Goal: Task Accomplishment & Management: Complete application form

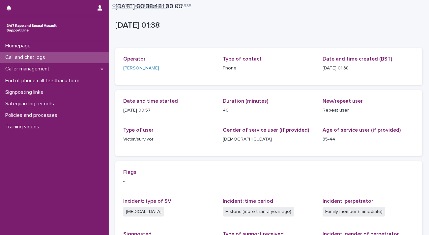
scroll to position [115, 0]
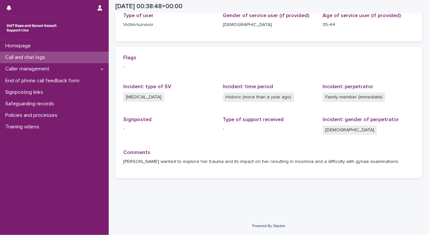
click at [37, 57] on p "Call and chat logs" at bounding box center [27, 57] width 48 height 6
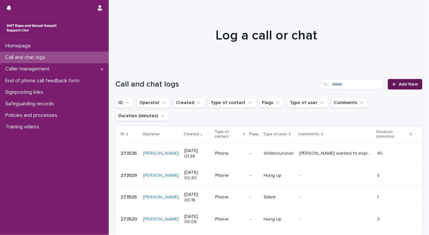
click at [399, 86] on span "Add New" at bounding box center [408, 84] width 19 height 5
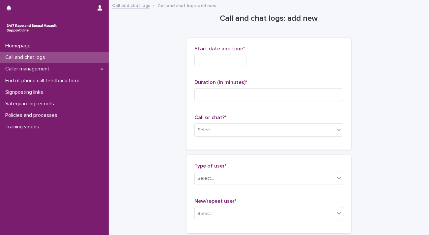
click at [222, 60] on input "text" at bounding box center [220, 61] width 52 height 12
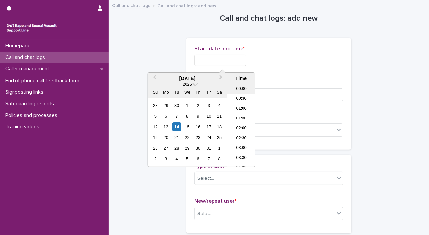
scroll to position [3, 0]
click at [236, 114] on li "01:30" at bounding box center [241, 116] width 28 height 10
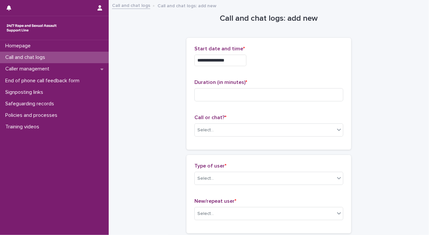
click at [234, 63] on input "**********" at bounding box center [220, 61] width 52 height 12
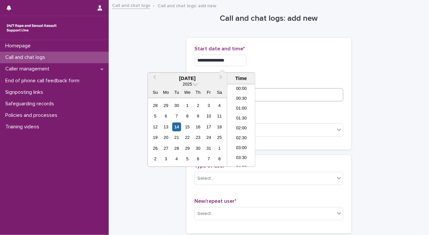
type input "**********"
click at [287, 96] on input at bounding box center [268, 94] width 149 height 13
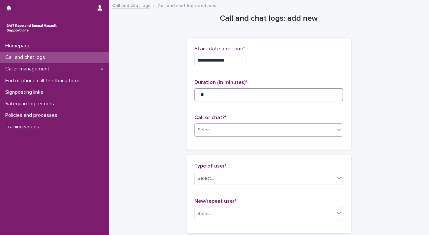
type input "**"
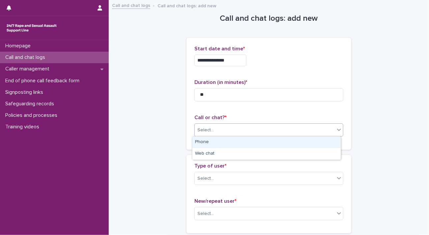
click at [290, 131] on div "Select..." at bounding box center [265, 130] width 140 height 11
click at [287, 140] on div "Phone" at bounding box center [266, 143] width 148 height 12
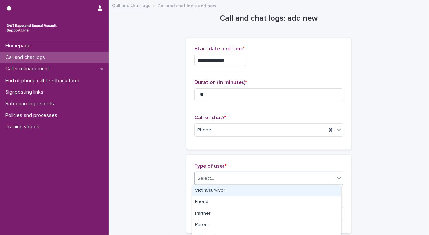
click at [281, 179] on div "Select..." at bounding box center [265, 178] width 140 height 11
click at [257, 193] on div "Victim/survivor" at bounding box center [266, 191] width 148 height 12
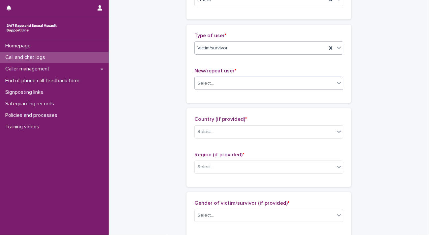
scroll to position [132, 0]
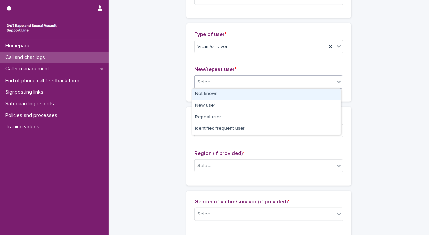
click at [243, 78] on div "Select..." at bounding box center [265, 82] width 140 height 11
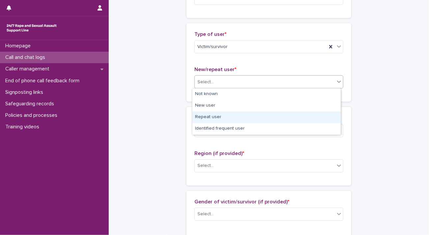
click at [236, 114] on div "Repeat user" at bounding box center [266, 118] width 148 height 12
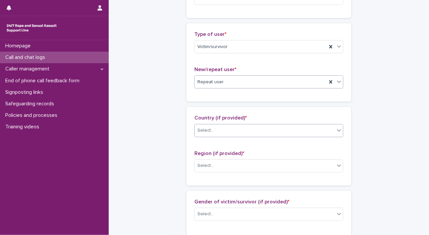
click at [236, 129] on div "Select..." at bounding box center [265, 130] width 140 height 11
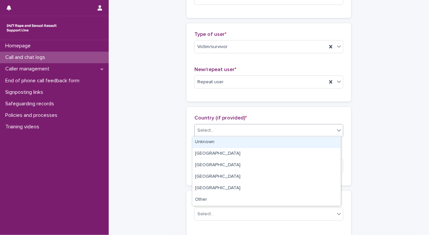
click at [236, 140] on div "Unknown" at bounding box center [266, 143] width 148 height 12
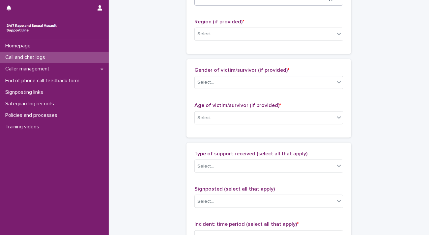
scroll to position [231, 0]
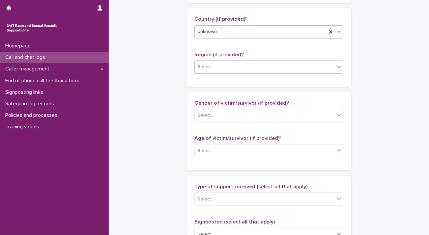
click at [235, 65] on div "Select..." at bounding box center [265, 67] width 140 height 11
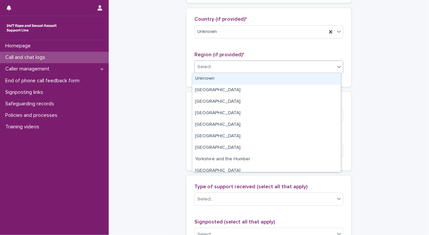
click at [234, 81] on div "Unknown" at bounding box center [266, 79] width 148 height 12
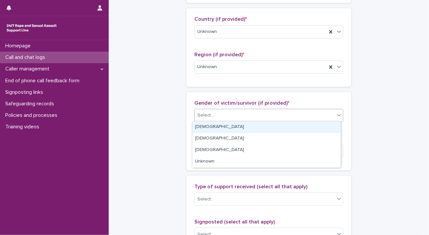
click at [229, 116] on div "Select..." at bounding box center [265, 115] width 140 height 11
drag, startPoint x: 229, startPoint y: 124, endPoint x: 227, endPoint y: 140, distance: 15.7
click at [229, 125] on div "[DEMOGRAPHIC_DATA]" at bounding box center [266, 128] width 148 height 12
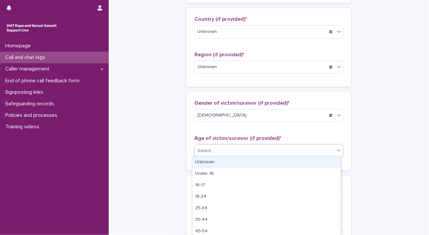
drag, startPoint x: 227, startPoint y: 150, endPoint x: 225, endPoint y: 157, distance: 7.4
click at [227, 151] on div "Select..." at bounding box center [265, 151] width 140 height 11
click at [225, 160] on div "Unknown" at bounding box center [266, 163] width 148 height 12
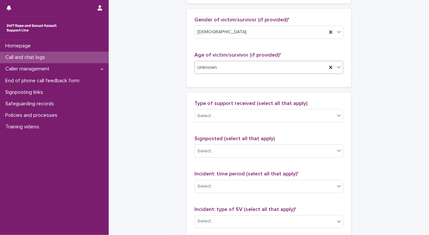
scroll to position [362, 0]
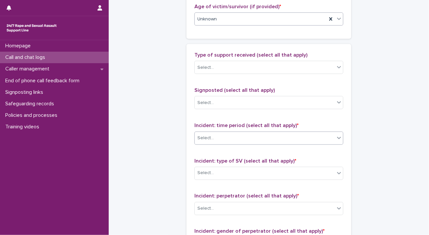
click at [235, 139] on div "Select..." at bounding box center [265, 138] width 140 height 11
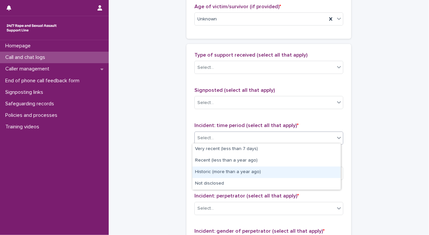
click at [233, 170] on div "Historic (more than a year ago)" at bounding box center [266, 173] width 148 height 12
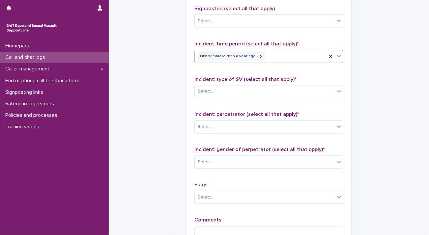
scroll to position [461, 0]
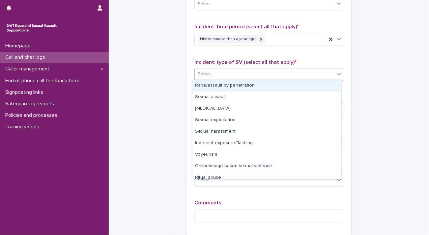
click at [233, 75] on div "Select..." at bounding box center [265, 74] width 140 height 11
click at [233, 85] on div "Rape/assault by penetration" at bounding box center [266, 86] width 148 height 12
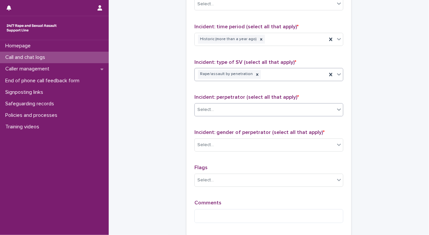
click at [230, 109] on div "Select..." at bounding box center [265, 110] width 140 height 11
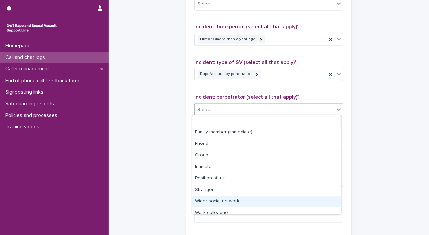
scroll to position [28, 0]
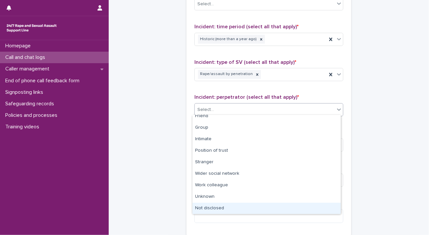
click at [227, 206] on div "Not disclosed" at bounding box center [266, 209] width 148 height 12
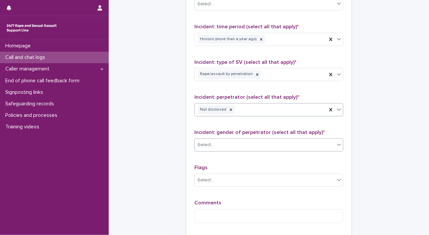
click at [224, 144] on div "Select..." at bounding box center [265, 145] width 140 height 11
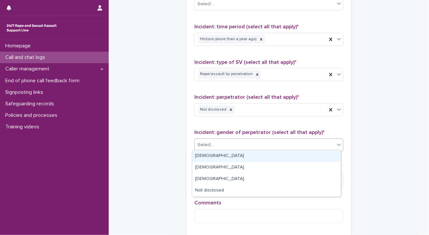
click at [222, 155] on div "[DEMOGRAPHIC_DATA]" at bounding box center [266, 157] width 148 height 12
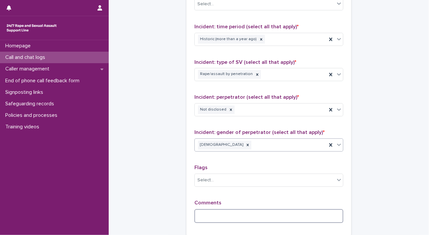
click at [226, 209] on textarea at bounding box center [268, 216] width 149 height 14
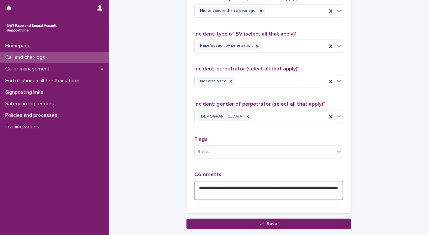
scroll to position [534, 0]
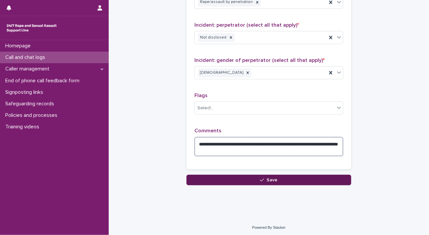
type textarea "**********"
click at [232, 175] on button "Save" at bounding box center [268, 180] width 165 height 11
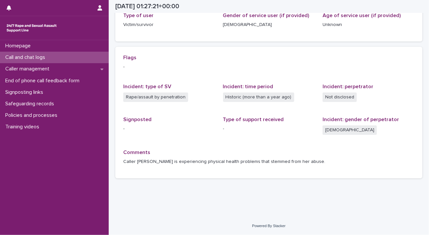
scroll to position [115, 0]
